Goal: Information Seeking & Learning: Learn about a topic

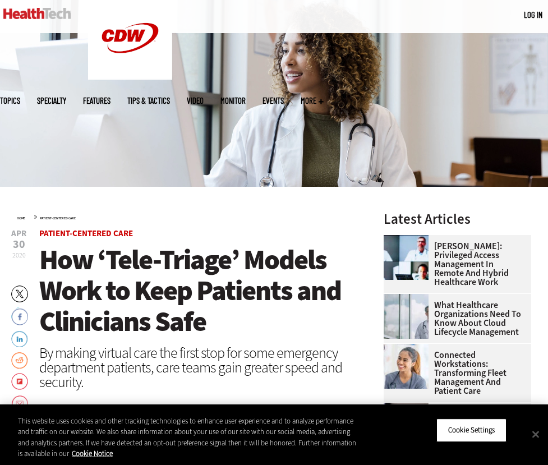
scroll to position [150, 0]
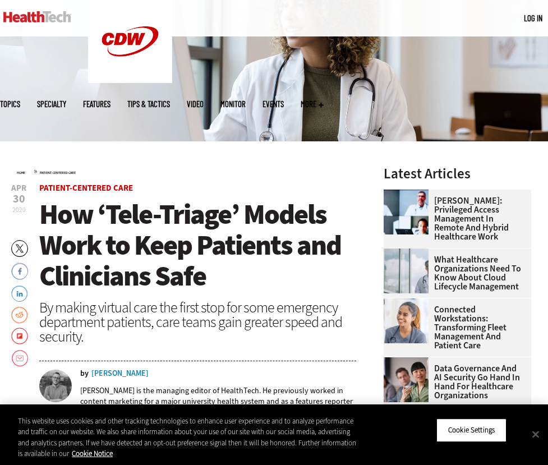
click at [166, 281] on span "How ‘Tele-Triage’ Models Work to Keep Patients and Clinicians Safe" at bounding box center [190, 245] width 302 height 99
drag, startPoint x: 166, startPoint y: 281, endPoint x: 166, endPoint y: 297, distance: 15.1
click at [166, 297] on header "[DATE] Twitter Facebook LinkedIn Reddit Flipboard Email Patient-Centered Care H…" at bounding box center [197, 304] width 317 height 241
drag, startPoint x: 166, startPoint y: 297, endPoint x: 166, endPoint y: 274, distance: 22.4
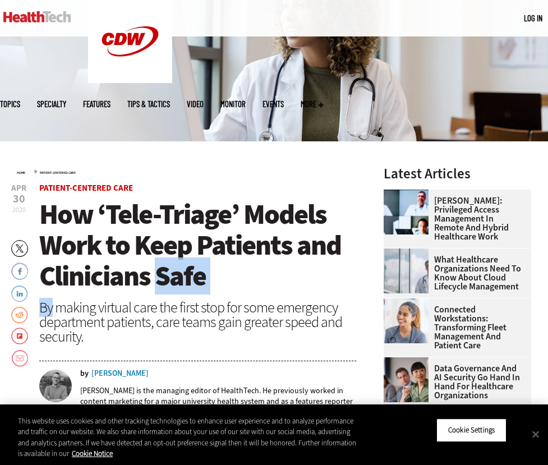
click at [166, 275] on header "[DATE] Twitter Facebook LinkedIn Reddit Flipboard Email Patient-Centered Care H…" at bounding box center [197, 304] width 317 height 241
click at [166, 275] on span "How ‘Tele-Triage’ Models Work to Keep Patients and Clinicians Safe" at bounding box center [190, 245] width 302 height 99
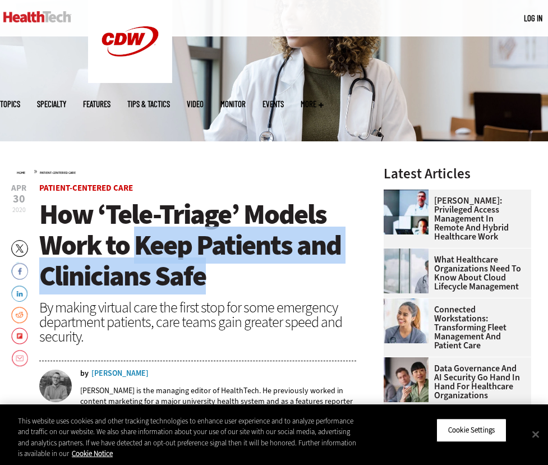
drag, startPoint x: 166, startPoint y: 275, endPoint x: 141, endPoint y: 233, distance: 49.5
click at [141, 233] on span "How ‘Tele-Triage’ Models Work to Keep Patients and Clinicians Safe" at bounding box center [190, 245] width 302 height 99
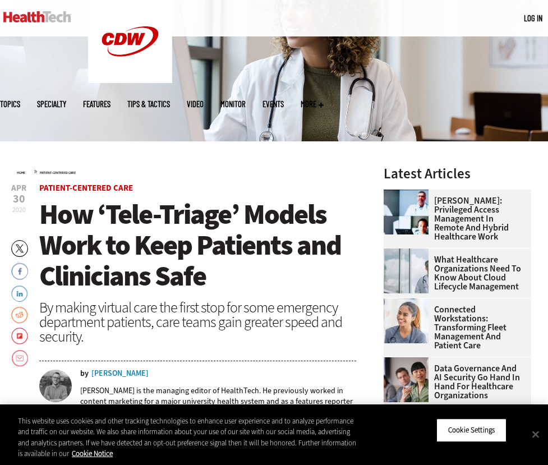
click at [127, 235] on span "How ‘Tele-Triage’ Models Work to Keep Patients and Clinicians Safe" at bounding box center [190, 245] width 302 height 99
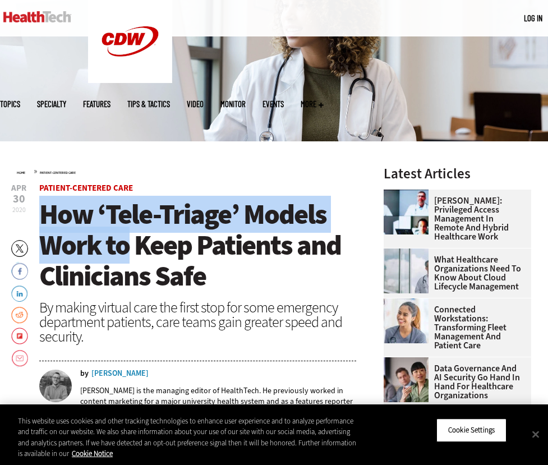
drag, startPoint x: 132, startPoint y: 235, endPoint x: 41, endPoint y: 216, distance: 93.3
click at [41, 215] on span "How ‘Tele-Triage’ Models Work to Keep Patients and Clinicians Safe" at bounding box center [190, 245] width 302 height 99
click at [41, 216] on span "How ‘Tele-Triage’ Models Work to Keep Patients and Clinicians Safe" at bounding box center [190, 245] width 302 height 99
drag, startPoint x: 41, startPoint y: 216, endPoint x: 117, endPoint y: 261, distance: 88.0
click at [117, 261] on span "How ‘Tele-Triage’ Models Work to Keep Patients and Clinicians Safe" at bounding box center [190, 245] width 302 height 99
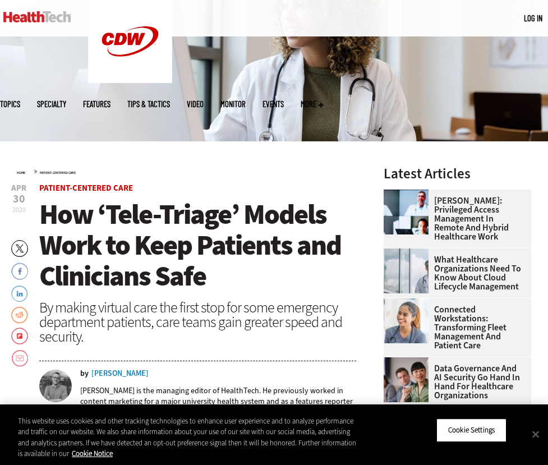
click at [131, 251] on span "How ‘Tele-Triage’ Models Work to Keep Patients and Clinicians Safe" at bounding box center [190, 245] width 302 height 99
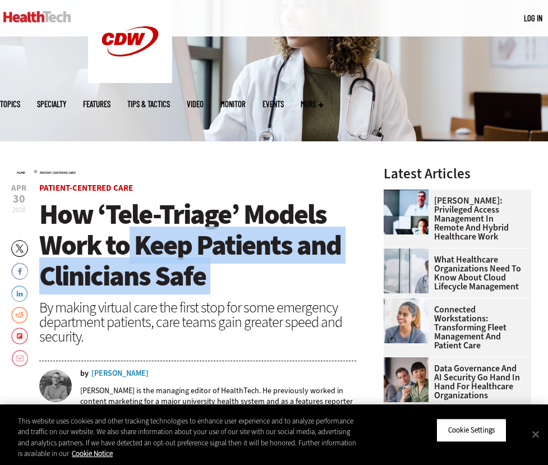
drag, startPoint x: 131, startPoint y: 251, endPoint x: 215, endPoint y: 286, distance: 91.5
click at [215, 286] on h1 "How ‘Tele-Triage’ Models Work to Keep Patients and Clinicians Safe" at bounding box center [197, 245] width 317 height 92
drag, startPoint x: 215, startPoint y: 286, endPoint x: 147, endPoint y: 245, distance: 79.2
click at [147, 245] on h1 "How ‘Tele-Triage’ Models Work to Keep Patients and Clinicians Safe" at bounding box center [197, 245] width 317 height 92
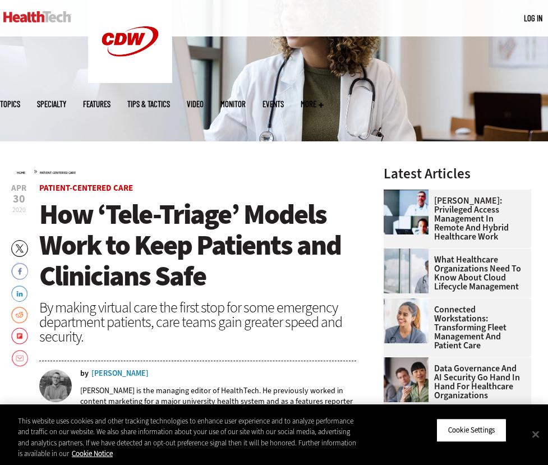
click at [137, 243] on span "How ‘Tele-Triage’ Models Work to Keep Patients and Clinicians Safe" at bounding box center [190, 245] width 302 height 99
click at [129, 243] on span "How ‘Tele-Triage’ Models Work to Keep Patients and Clinicians Safe" at bounding box center [190, 245] width 302 height 99
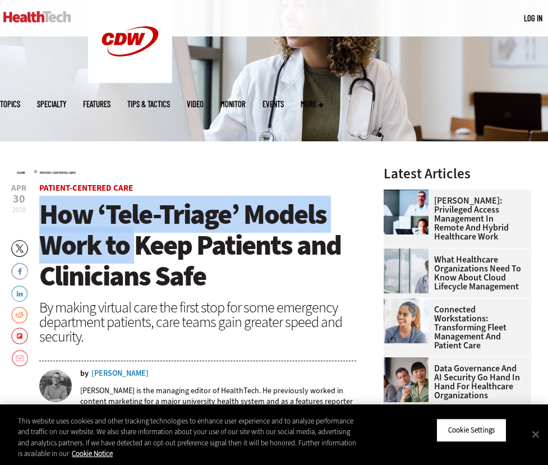
drag, startPoint x: 129, startPoint y: 243, endPoint x: 67, endPoint y: 206, distance: 72.7
click at [67, 206] on span "How ‘Tele-Triage’ Models Work to Keep Patients and Clinicians Safe" at bounding box center [190, 245] width 302 height 99
drag, startPoint x: 67, startPoint y: 206, endPoint x: 123, endPoint y: 239, distance: 65.4
click at [123, 240] on span "How ‘Tele-Triage’ Models Work to Keep Patients and Clinicians Safe" at bounding box center [190, 245] width 302 height 99
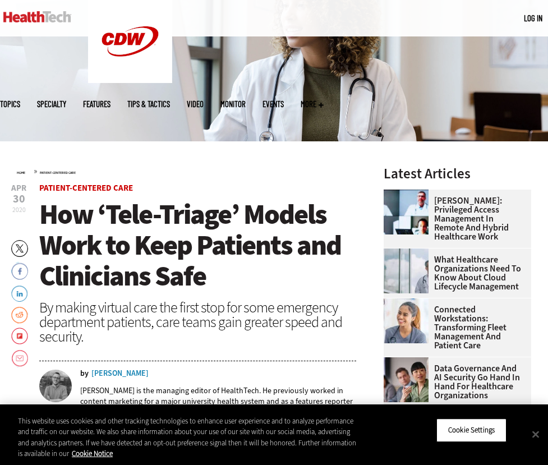
click at [147, 247] on span "How ‘Tele-Triage’ Models Work to Keep Patients and Clinicians Safe" at bounding box center [190, 245] width 302 height 99
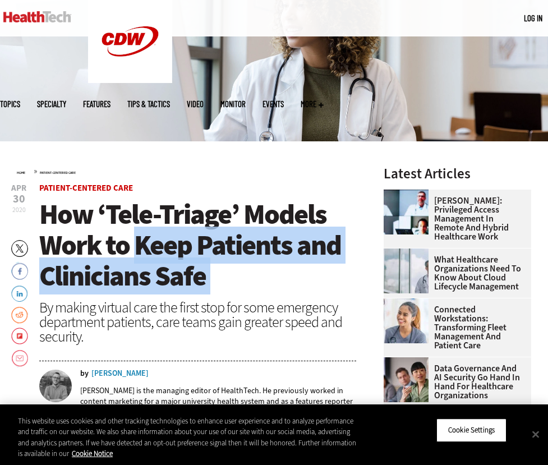
drag, startPoint x: 147, startPoint y: 247, endPoint x: 204, endPoint y: 279, distance: 65.5
click at [203, 279] on span "How ‘Tele-Triage’ Models Work to Keep Patients and Clinicians Safe" at bounding box center [190, 245] width 302 height 99
click at [204, 279] on span "How ‘Tele-Triage’ Models Work to Keep Patients and Clinicians Safe" at bounding box center [190, 245] width 302 height 99
drag, startPoint x: 204, startPoint y: 279, endPoint x: 159, endPoint y: 261, distance: 48.3
click at [159, 261] on span "How ‘Tele-Triage’ Models Work to Keep Patients and Clinicians Safe" at bounding box center [190, 245] width 302 height 99
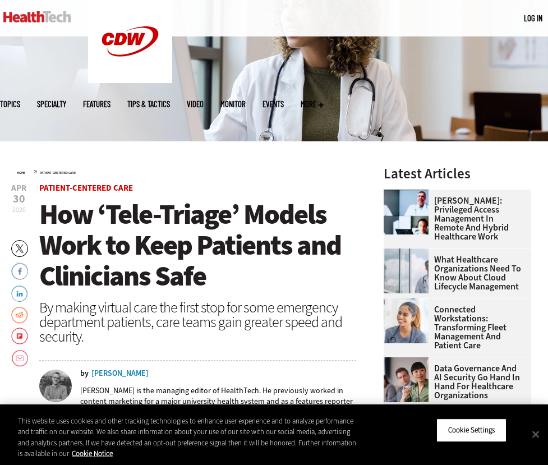
click at [159, 263] on span "How ‘Tele-Triage’ Models Work to Keep Patients and Clinicians Safe" at bounding box center [190, 245] width 302 height 99
click at [140, 238] on span "How ‘Tele-Triage’ Models Work to Keep Patients and Clinicians Safe" at bounding box center [190, 245] width 302 height 99
click at [131, 239] on span "How ‘Tele-Triage’ Models Work to Keep Patients and Clinicians Safe" at bounding box center [190, 245] width 302 height 99
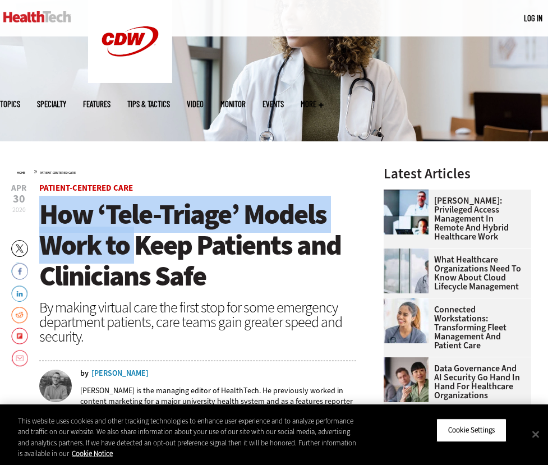
drag, startPoint x: 131, startPoint y: 239, endPoint x: 68, endPoint y: 203, distance: 72.5
click at [68, 203] on span "How ‘Tele-Triage’ Models Work to Keep Patients and Clinicians Safe" at bounding box center [190, 245] width 302 height 99
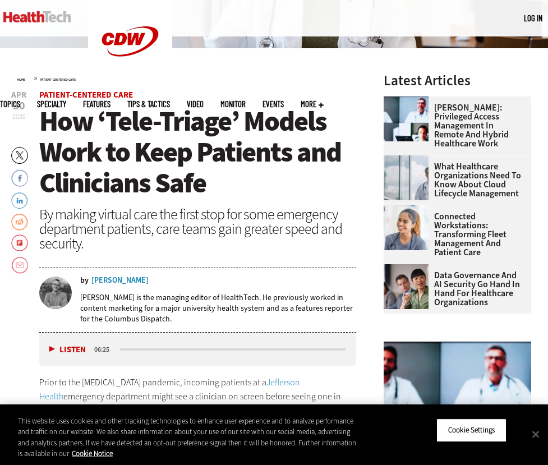
scroll to position [312, 0]
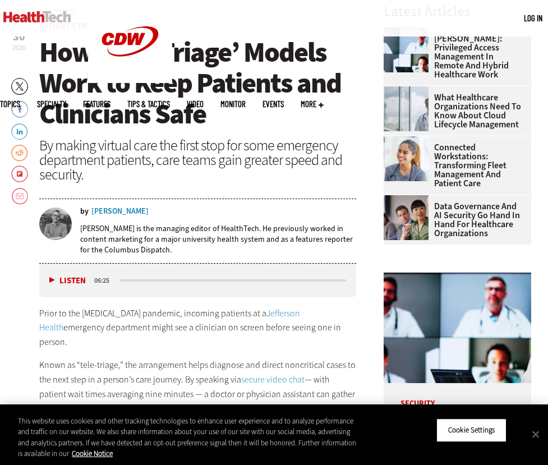
click at [219, 244] on p "[PERSON_NAME] is the managing editor of HealthTech. He previously worked in con…" at bounding box center [218, 239] width 276 height 32
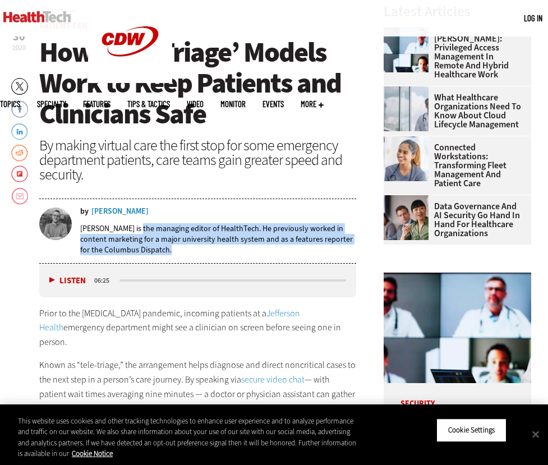
drag, startPoint x: 219, startPoint y: 244, endPoint x: 138, endPoint y: 231, distance: 81.8
click at [138, 231] on p "[PERSON_NAME] is the managing editor of HealthTech. He previously worked in con…" at bounding box center [218, 239] width 276 height 32
click at [138, 232] on p "[PERSON_NAME] is the managing editor of HealthTech. He previously worked in con…" at bounding box center [218, 239] width 276 height 32
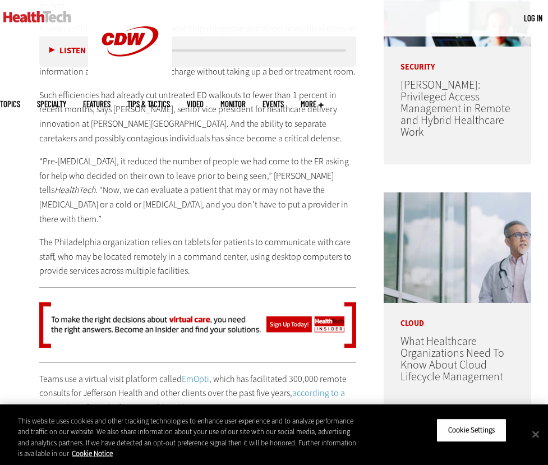
scroll to position [659, 0]
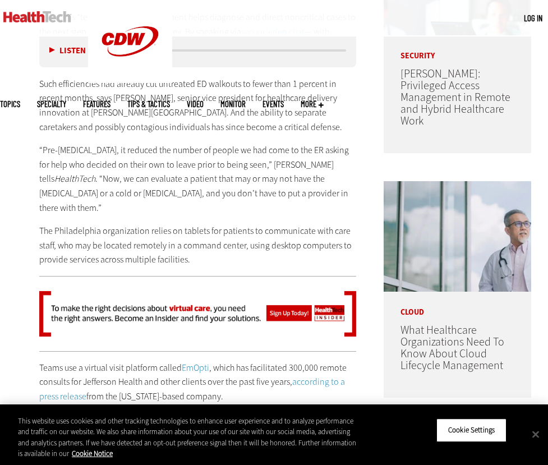
click at [110, 224] on p "The Philadelphia organization relies on tablets for patients to communicate wit…" at bounding box center [197, 245] width 317 height 43
click at [121, 190] on div "Prior to the [MEDICAL_DATA] pandemic, incoming patients at a Jefferson Health e…" at bounding box center [197, 113] width 317 height 308
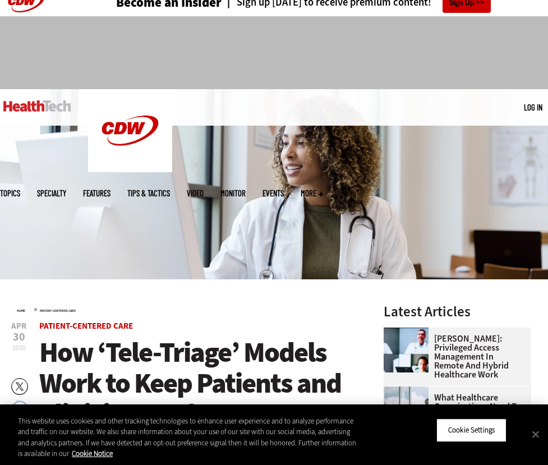
scroll to position [0, 0]
